Goal: Task Accomplishment & Management: Manage account settings

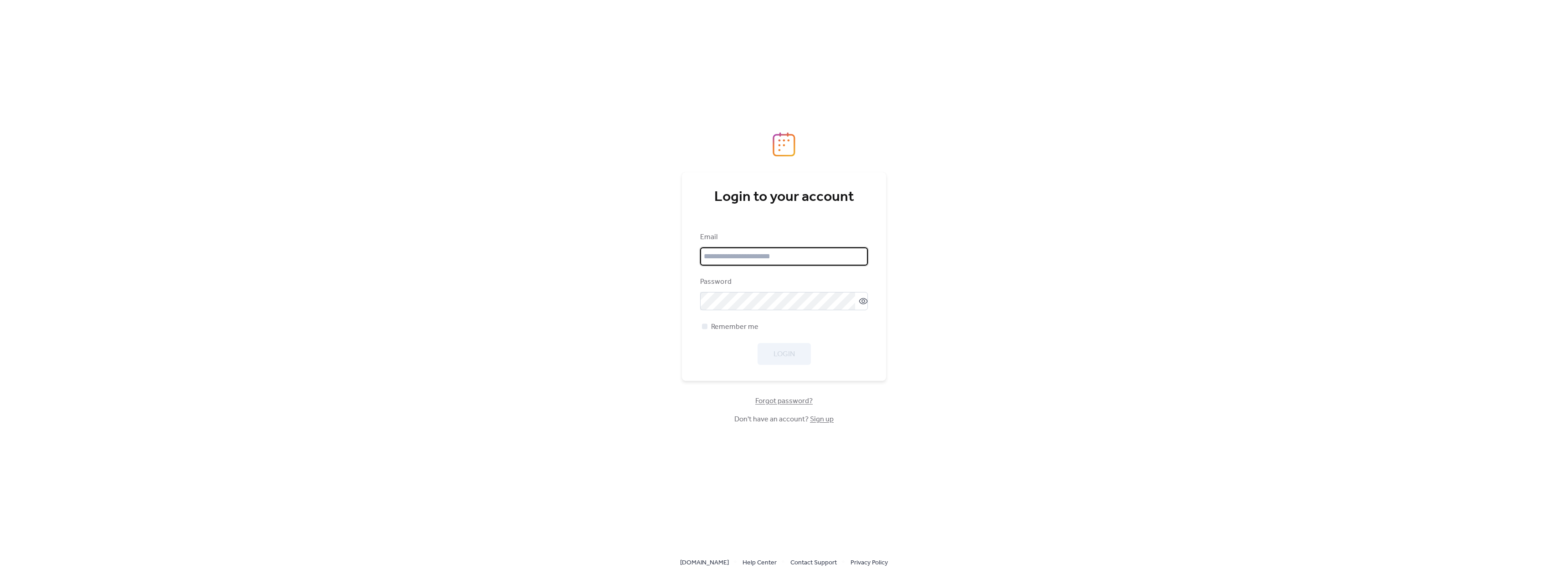
type input "**********"
click at [797, 351] on button "Login" at bounding box center [785, 354] width 54 height 22
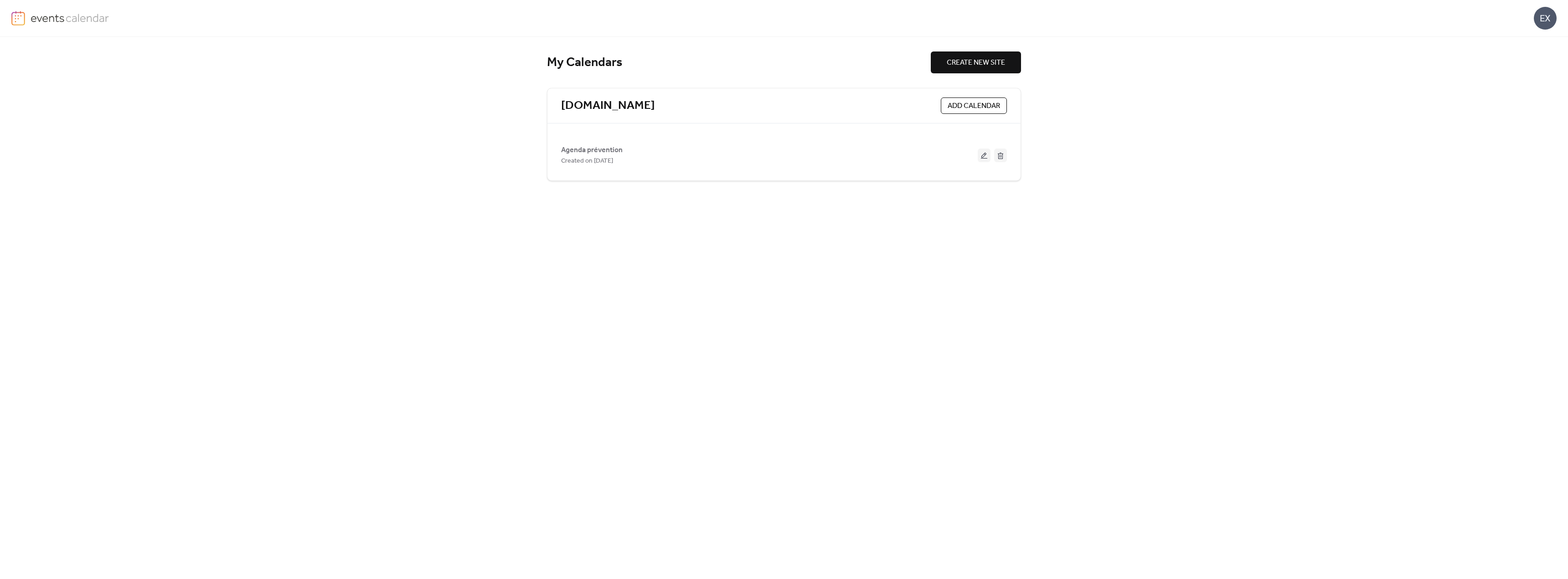
click at [1535, 29] on div "EX" at bounding box center [1545, 18] width 23 height 23
click at [1533, 85] on span "Sign out" at bounding box center [1527, 81] width 26 height 11
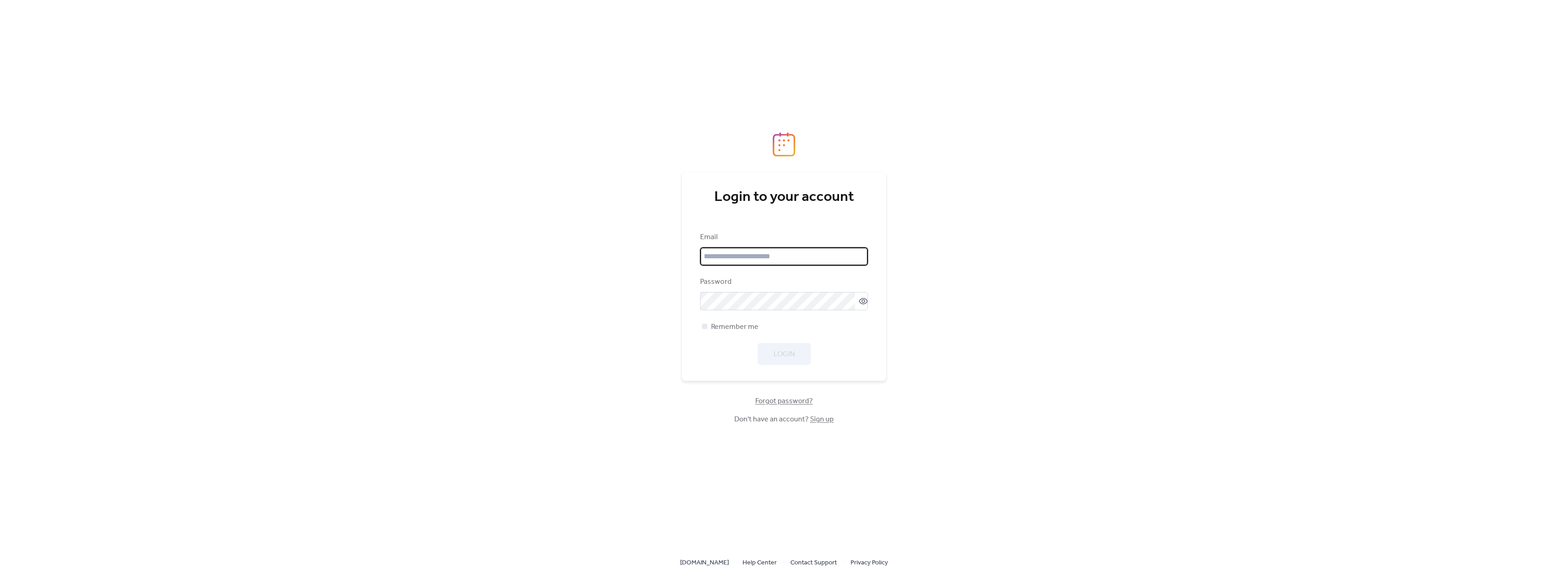
type input "**********"
click at [796, 350] on div "Login" at bounding box center [784, 354] width 168 height 22
click at [796, 350] on button "Login" at bounding box center [785, 354] width 54 height 22
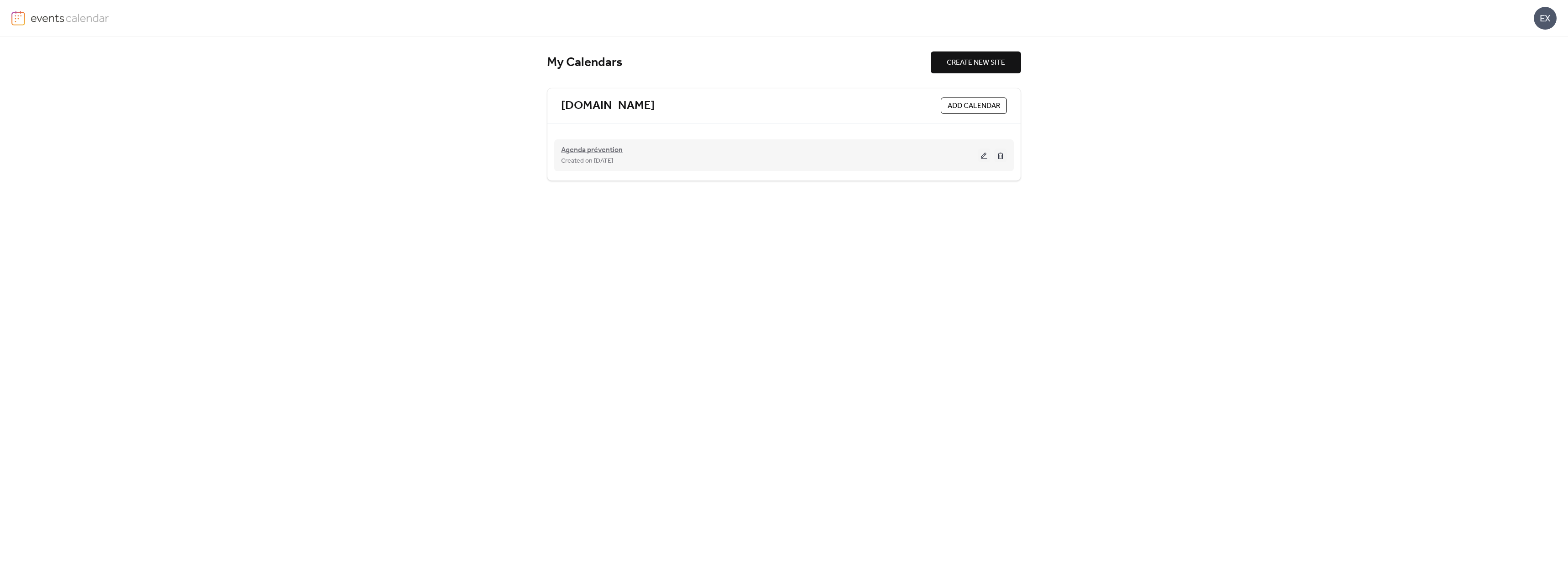
click at [605, 153] on span "Agenda prévention" at bounding box center [592, 150] width 61 height 11
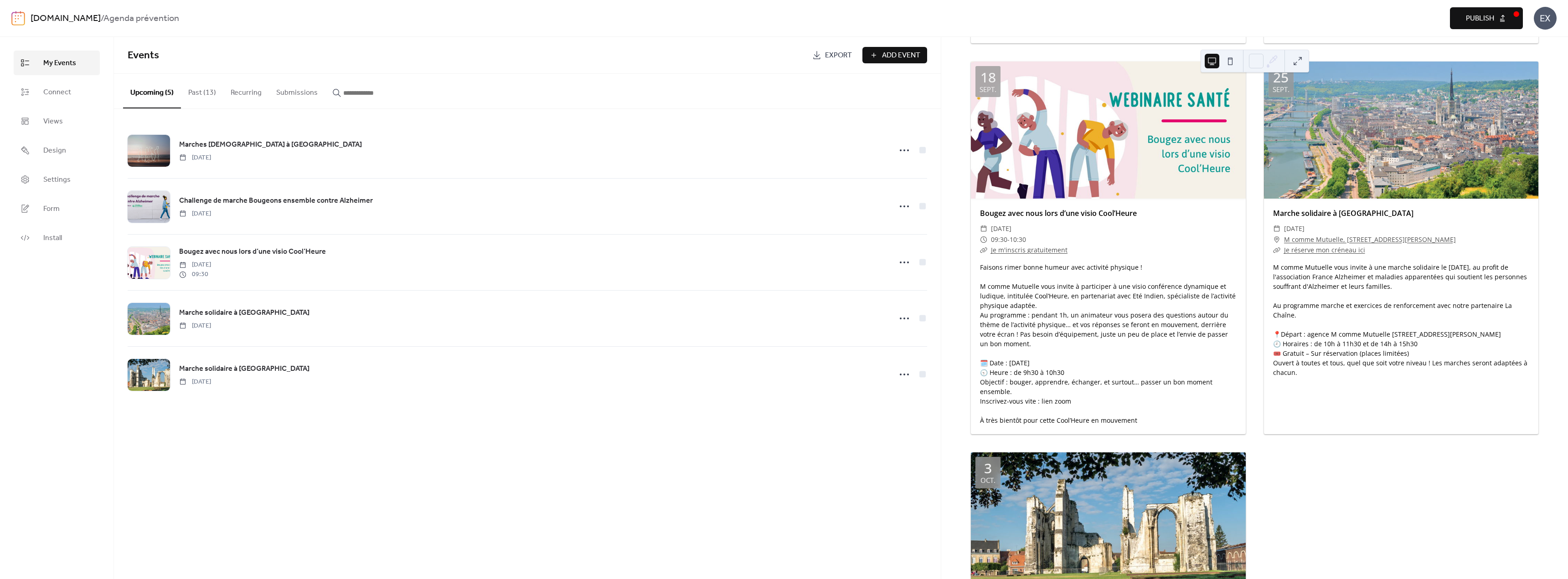
scroll to position [456, 0]
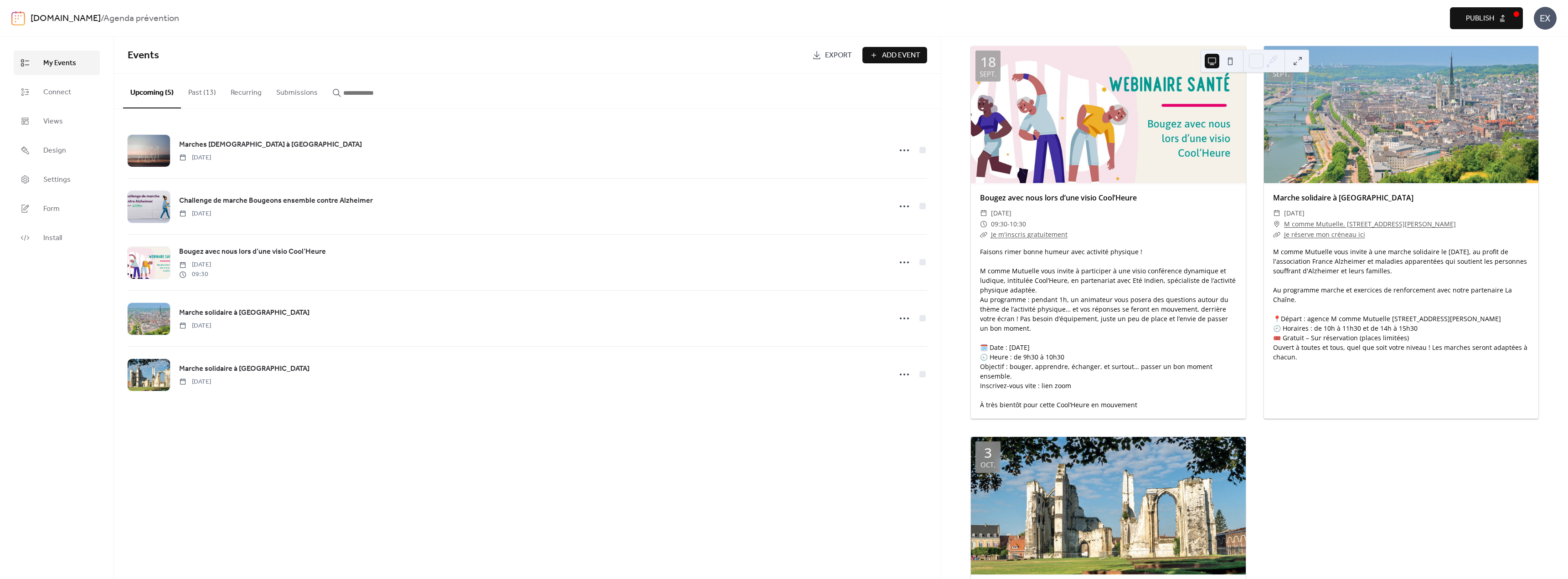
click at [845, 577] on div "Events Export Add Event Upcoming (5) Past (13) Recurring Submissions Marches so…" at bounding box center [527, 308] width 827 height 542
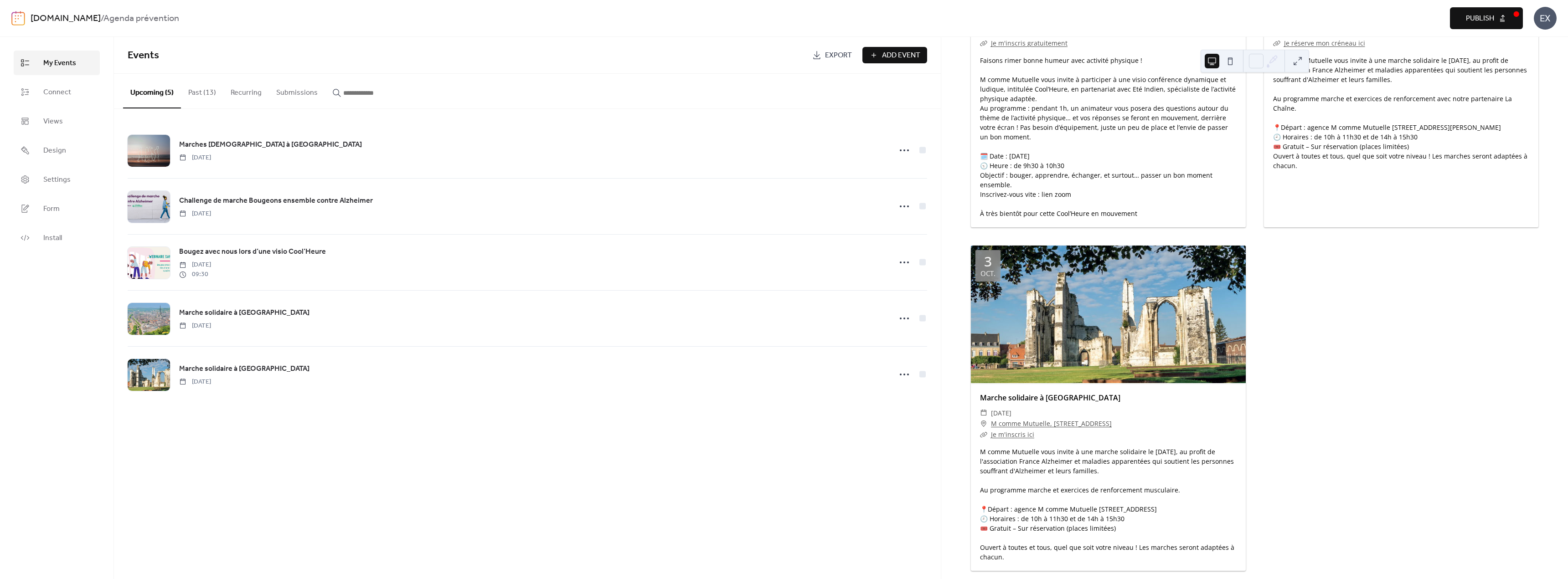
scroll to position [647, 0]
